Goal: Information Seeking & Learning: Find specific fact

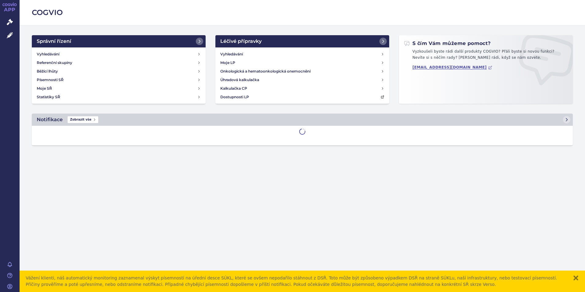
click at [128, 48] on div "Vyhledávání Referenční skupiny Běžící lhůty Písemnosti SŘ Moje SŘ Statistiky SŘ" at bounding box center [119, 75] width 174 height 56
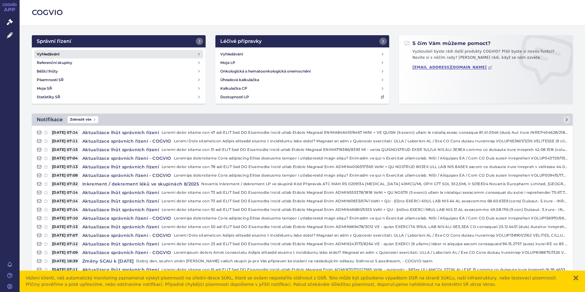
click at [125, 54] on link "Vyhledávání" at bounding box center [118, 54] width 169 height 9
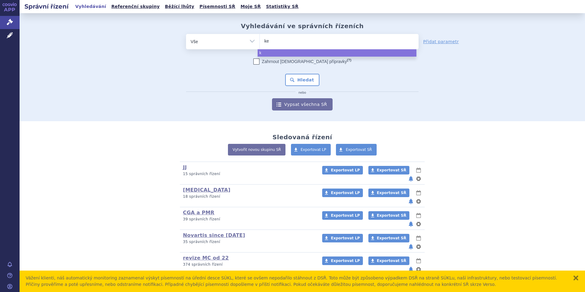
type input "kes"
type input "kesim"
type input "kesimpt"
type input "kesimpta"
select select "kesimpta"
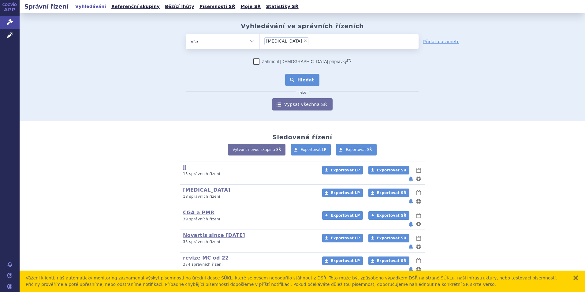
click at [300, 83] on button "Hledat" at bounding box center [302, 80] width 35 height 12
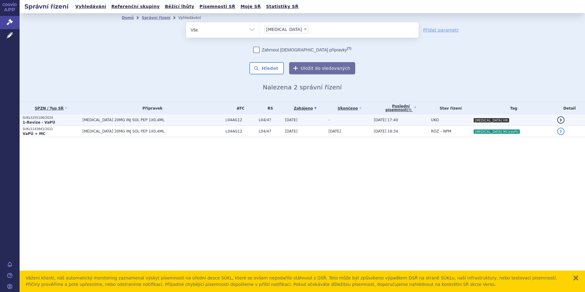
click at [318, 124] on td "[DATE]" at bounding box center [303, 119] width 43 height 11
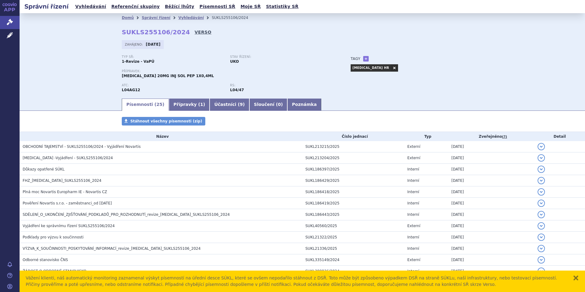
click at [195, 31] on link "VERSO" at bounding box center [203, 32] width 17 height 6
drag, startPoint x: 154, startPoint y: 36, endPoint x: 154, endPoint y: 31, distance: 5.5
click at [154, 36] on div "Domů Správní řízení Vyhledávání SUKLS255106/2024 SUKLS255106/2024 VERSO Zahájen…" at bounding box center [302, 59] width 385 height 75
click at [154, 30] on strong "SUKLS255106/2024" at bounding box center [156, 31] width 68 height 7
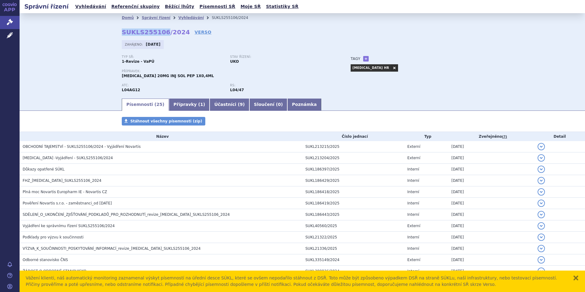
click at [152, 28] on strong "SUKLS255106/2024" at bounding box center [156, 31] width 68 height 7
click at [147, 29] on strong "SUKLS255106/2024" at bounding box center [156, 31] width 68 height 7
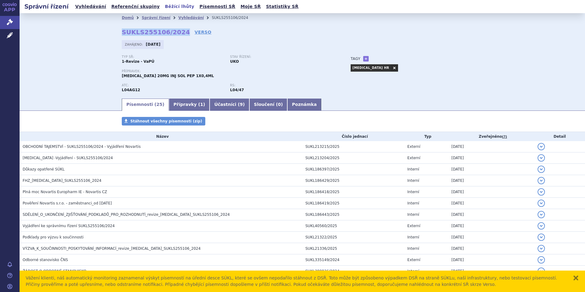
copy h2 "SUKLS255106/2024"
click at [183, 16] on link "Vyhledávání" at bounding box center [190, 18] width 25 height 4
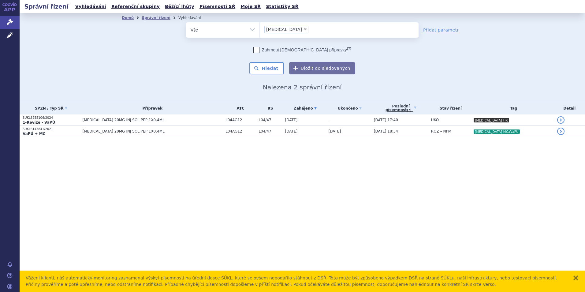
click at [303, 28] on span "×" at bounding box center [305, 29] width 4 height 4
click at [260, 28] on select "[MEDICAL_DATA]" at bounding box center [259, 29] width 0 height 15
select select
type input "cos"
type input "cosen"
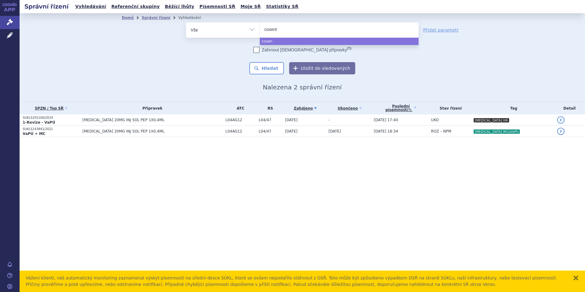
type input "cosenty"
type input "cosentyx"
select select "cosentyx"
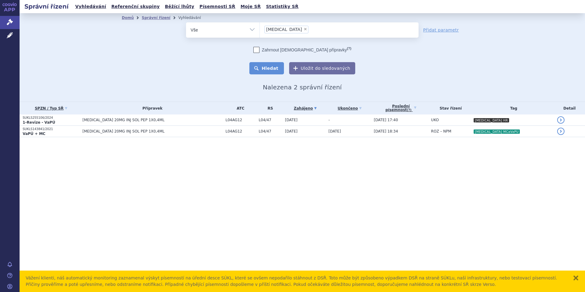
click at [264, 65] on button "Hledat" at bounding box center [266, 68] width 35 height 12
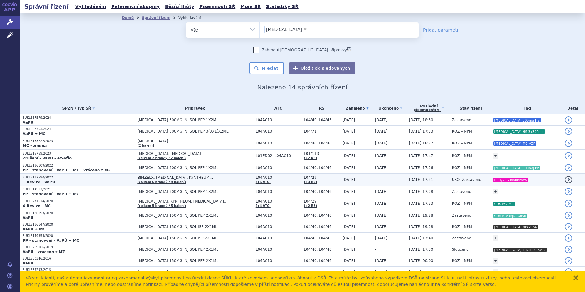
click at [103, 177] on p "SUKLS117590/2022" at bounding box center [79, 177] width 112 height 4
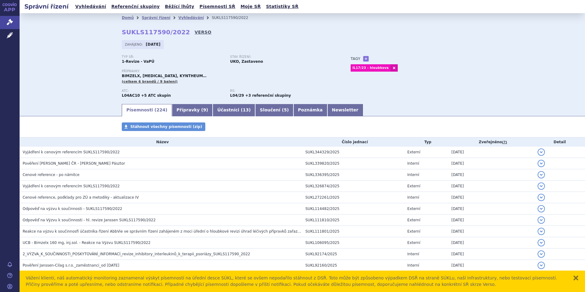
click at [195, 32] on link "VERSO" at bounding box center [203, 32] width 17 height 6
